Goal: Task Accomplishment & Management: Manage account settings

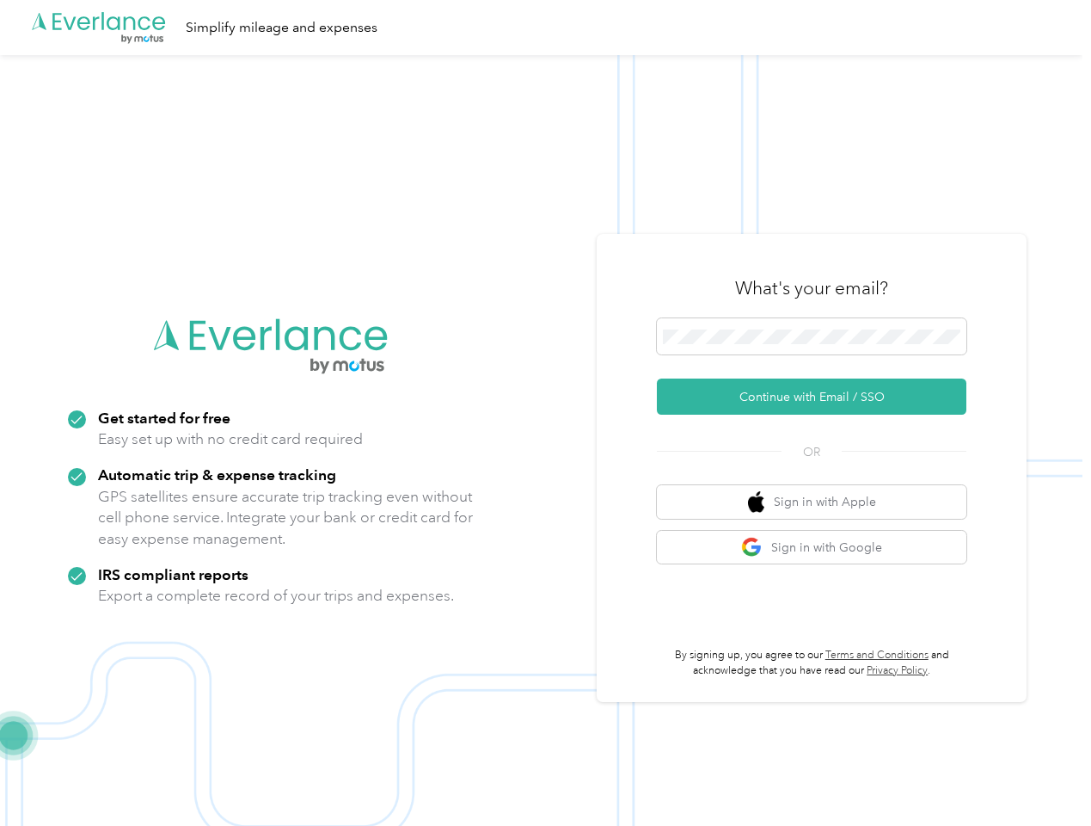
click at [545, 413] on img at bounding box center [541, 468] width 1083 height 826
click at [545, 28] on div ".cls-1 { fill: #00adee; } .cls-2 { fill: #fff; } .cls-3 { fill: #707372; } .cls…" at bounding box center [541, 27] width 1083 height 55
click at [819, 396] on button "Continue with Email / SSO" at bounding box center [812, 396] width 310 height 36
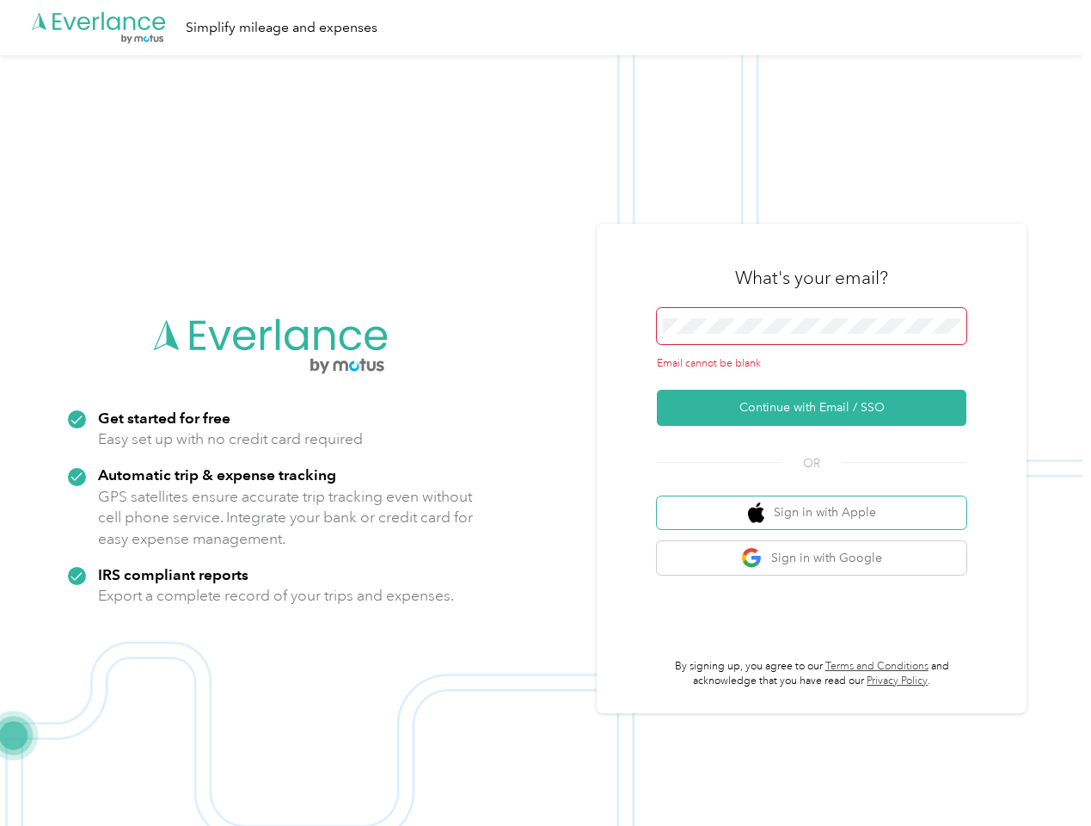
click at [819, 501] on button "Sign in with Apple" at bounding box center [812, 513] width 310 height 34
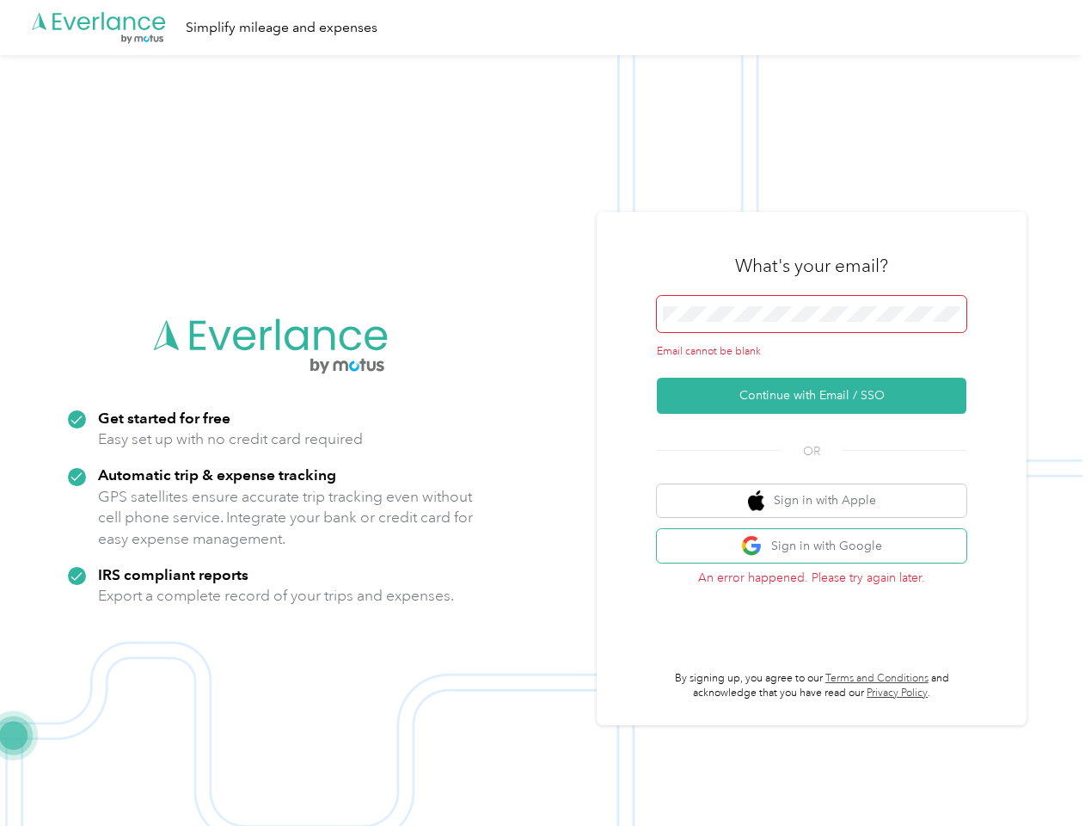
click at [819, 547] on button "Sign in with Google" at bounding box center [812, 546] width 310 height 34
